Goal: Transaction & Acquisition: Purchase product/service

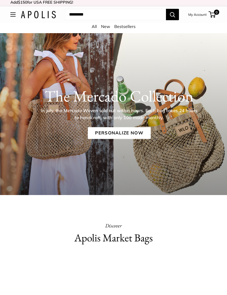
click at [132, 133] on link "Personalize Now" at bounding box center [119, 133] width 63 height 12
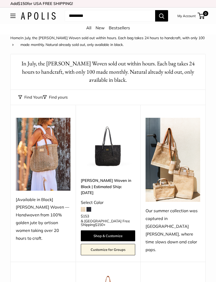
click at [84, 207] on span at bounding box center [83, 209] width 5 height 5
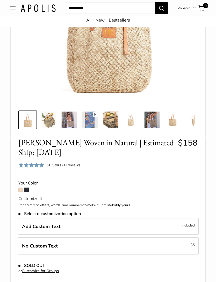
scroll to position [121, 0]
click at [170, 224] on label "Add Custom Text Included" at bounding box center [108, 226] width 181 height 17
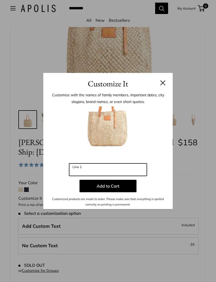
click at [118, 176] on input "Line 1" at bounding box center [108, 169] width 78 height 12
type input "***"
click at [116, 192] on button "Add to Cart" at bounding box center [108, 186] width 57 height 12
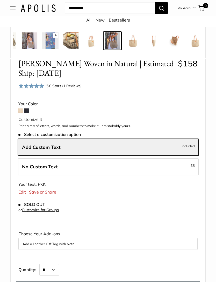
scroll to position [202, 0]
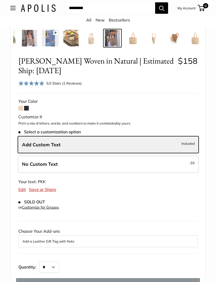
click at [20, 108] on span at bounding box center [20, 108] width 5 height 5
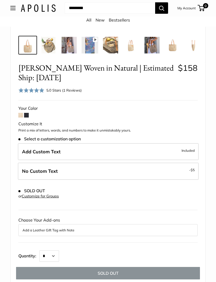
scroll to position [198, 0]
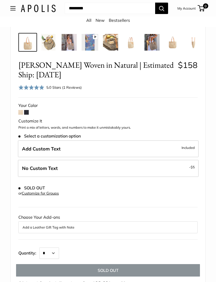
click at [130, 146] on label "Add Custom Text Included" at bounding box center [108, 148] width 181 height 17
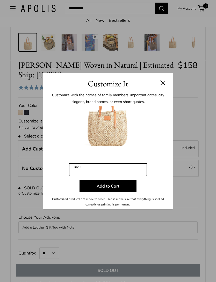
click at [113, 176] on input "Line 1" at bounding box center [108, 169] width 78 height 12
type input "*"
type input "***"
click at [114, 190] on button "Add to Cart" at bounding box center [108, 186] width 57 height 12
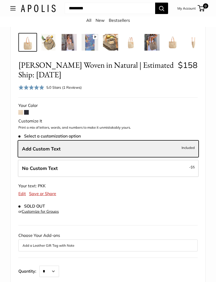
click at [28, 111] on span at bounding box center [26, 112] width 5 height 5
